Goal: Find specific page/section: Find specific page/section

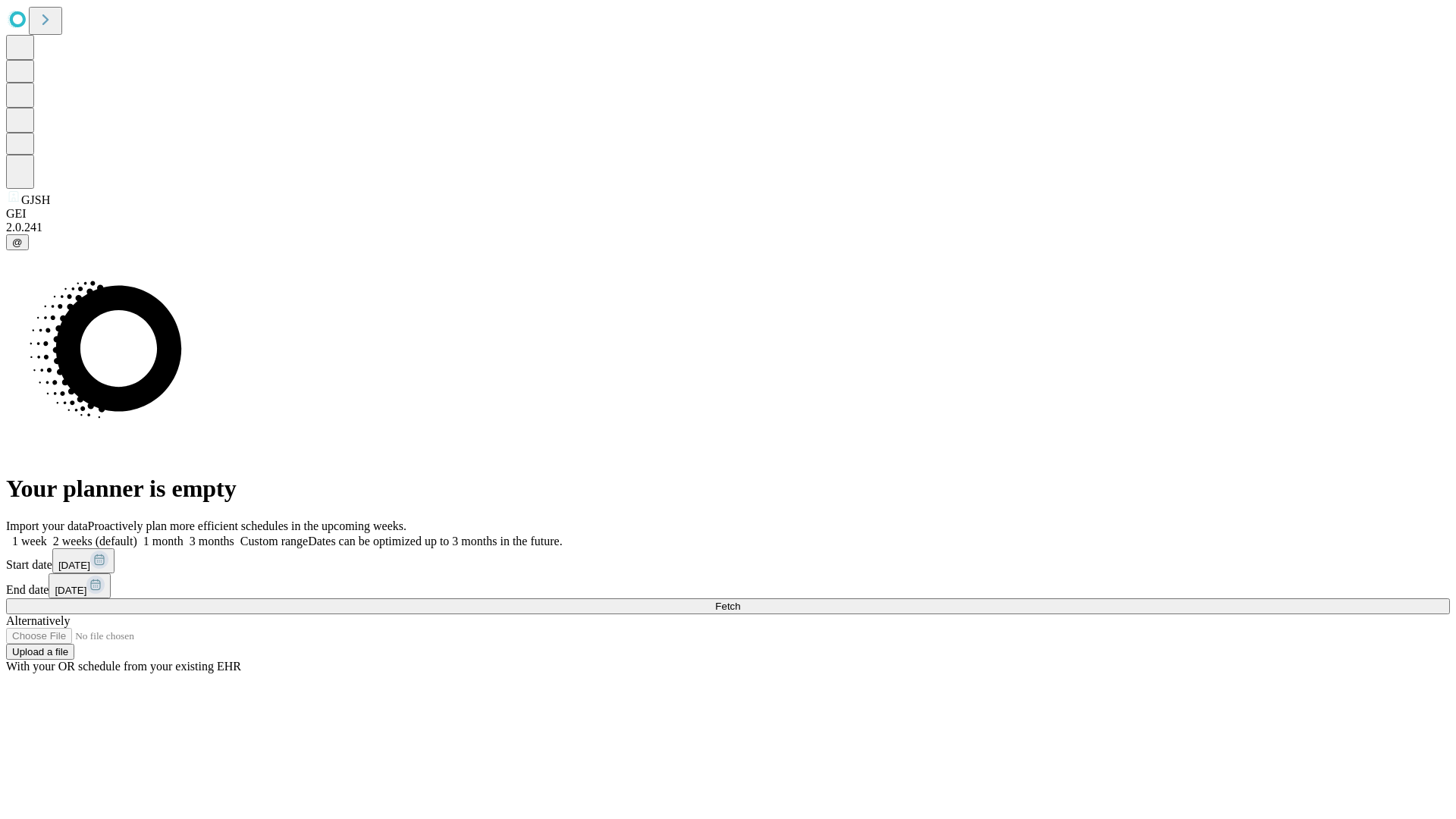
click at [740, 601] on span "Fetch" at bounding box center [727, 607] width 25 height 11
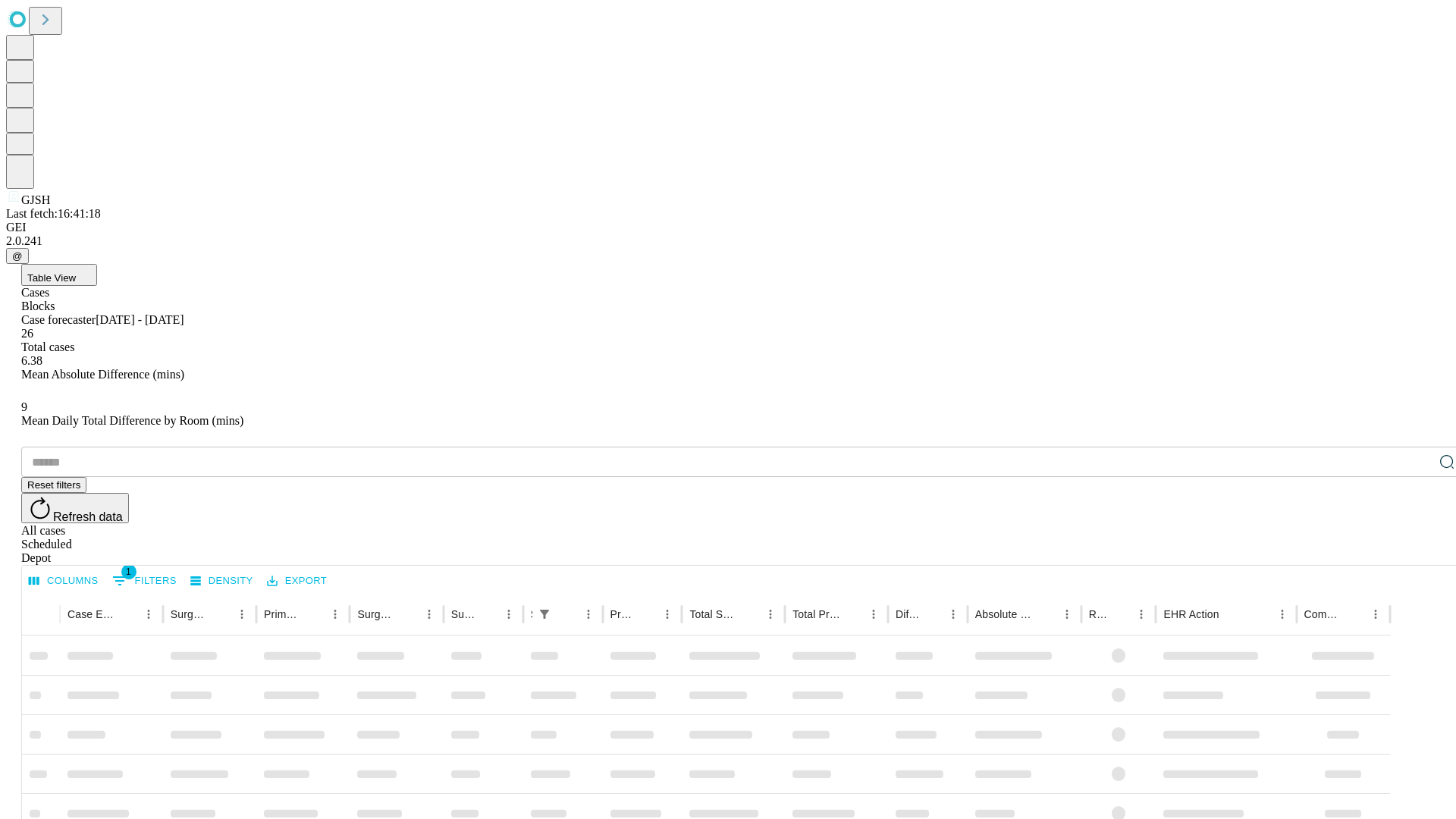
click at [1416, 551] on div "Depot" at bounding box center [743, 558] width 1444 height 14
